Goal: Task Accomplishment & Management: Use online tool/utility

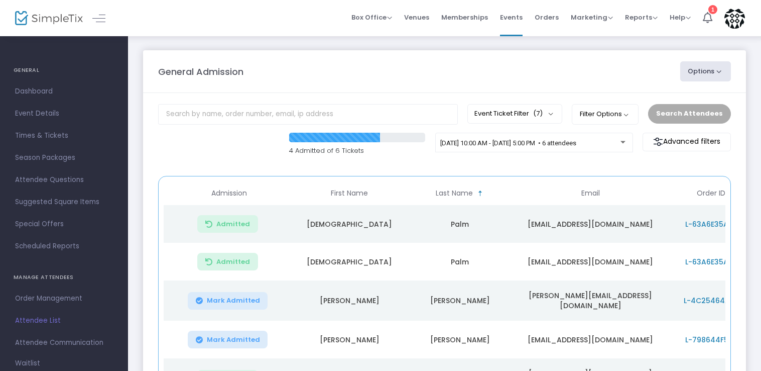
scroll to position [172, 0]
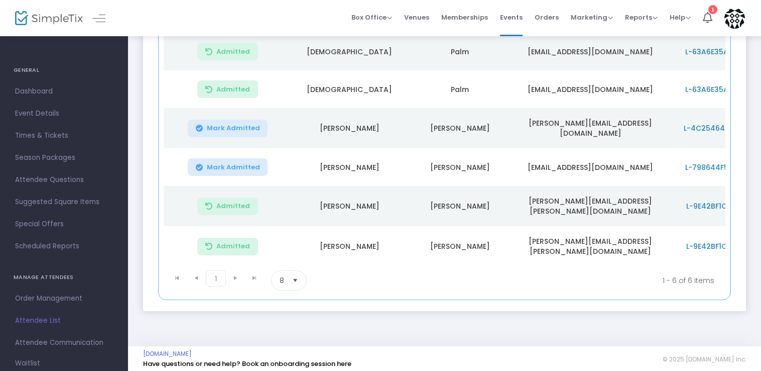
click at [245, 125] on span "Mark Admitted" at bounding box center [233, 128] width 53 height 8
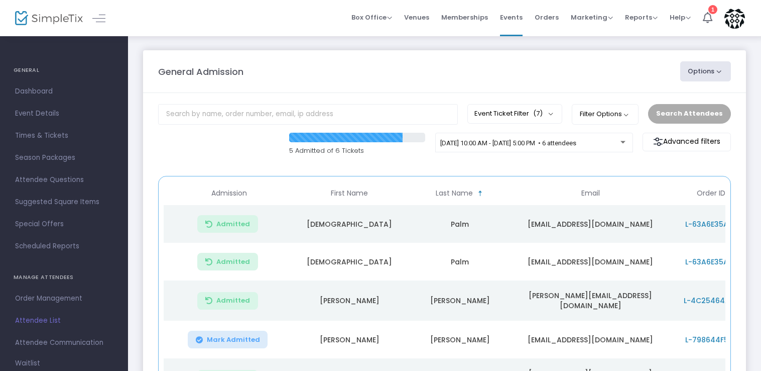
scroll to position [172, 0]
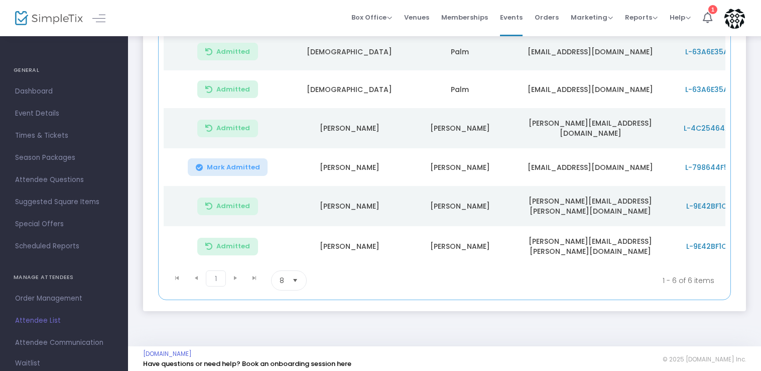
click at [760, 69] on div "General Admission Options Export List Print Name Tags Export to Mailchimp Scan …" at bounding box center [444, 104] width 633 height 483
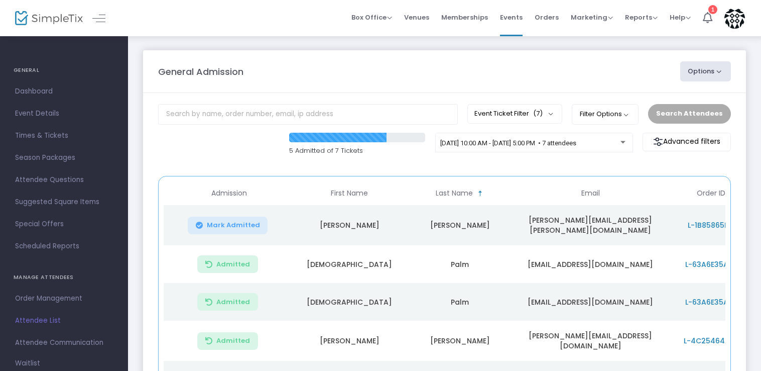
click at [230, 223] on span "Mark Admitted" at bounding box center [233, 225] width 53 height 8
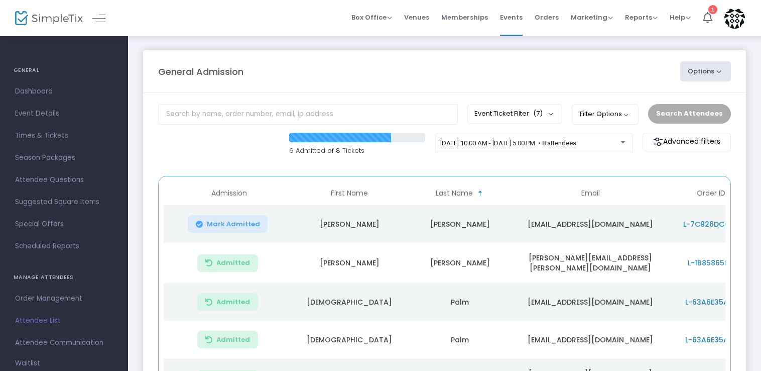
click at [253, 223] on span "Mark Admitted" at bounding box center [233, 224] width 53 height 8
